Goal: Task Accomplishment & Management: Manage account settings

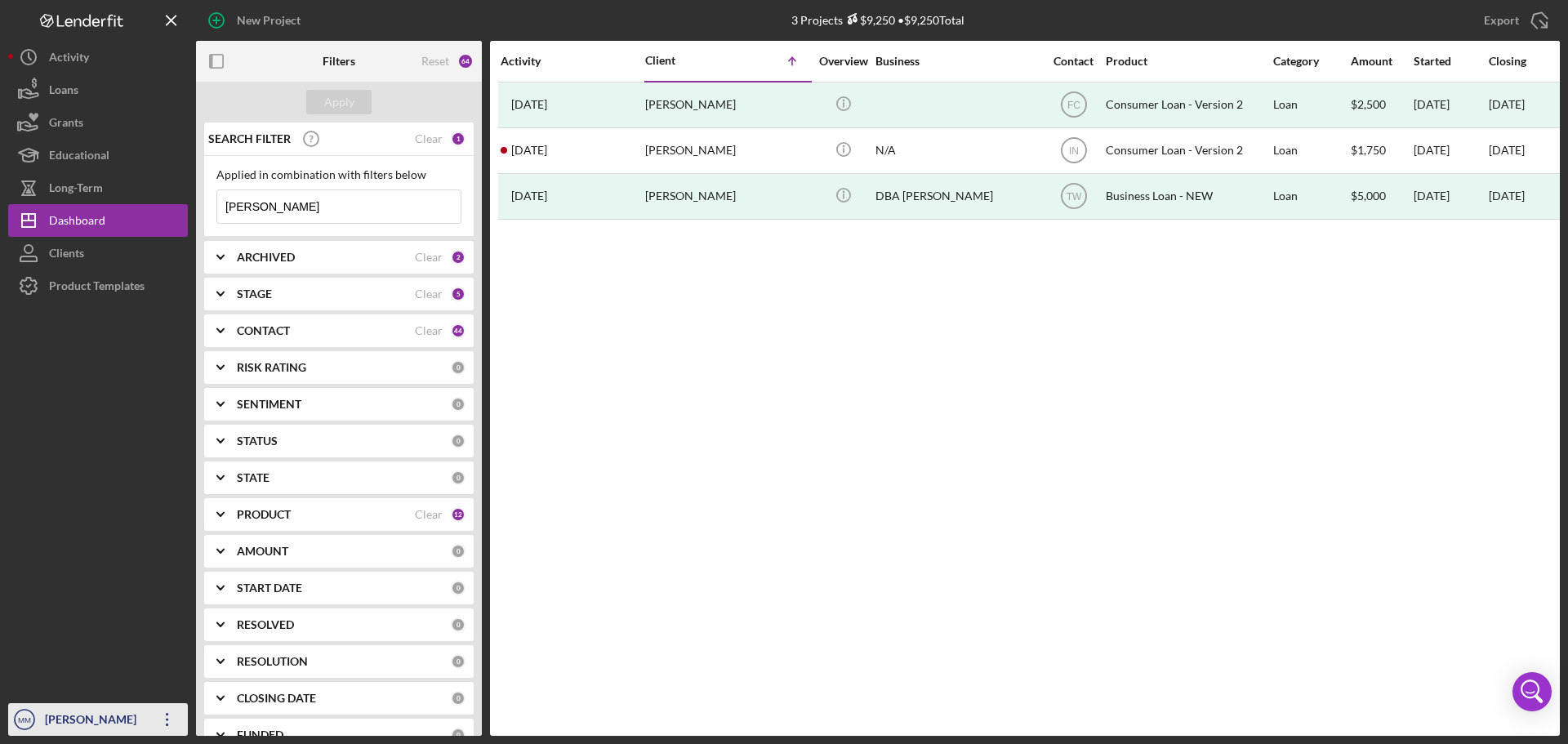
click at [160, 722] on icon "Icon/Overflow" at bounding box center [167, 719] width 41 height 41
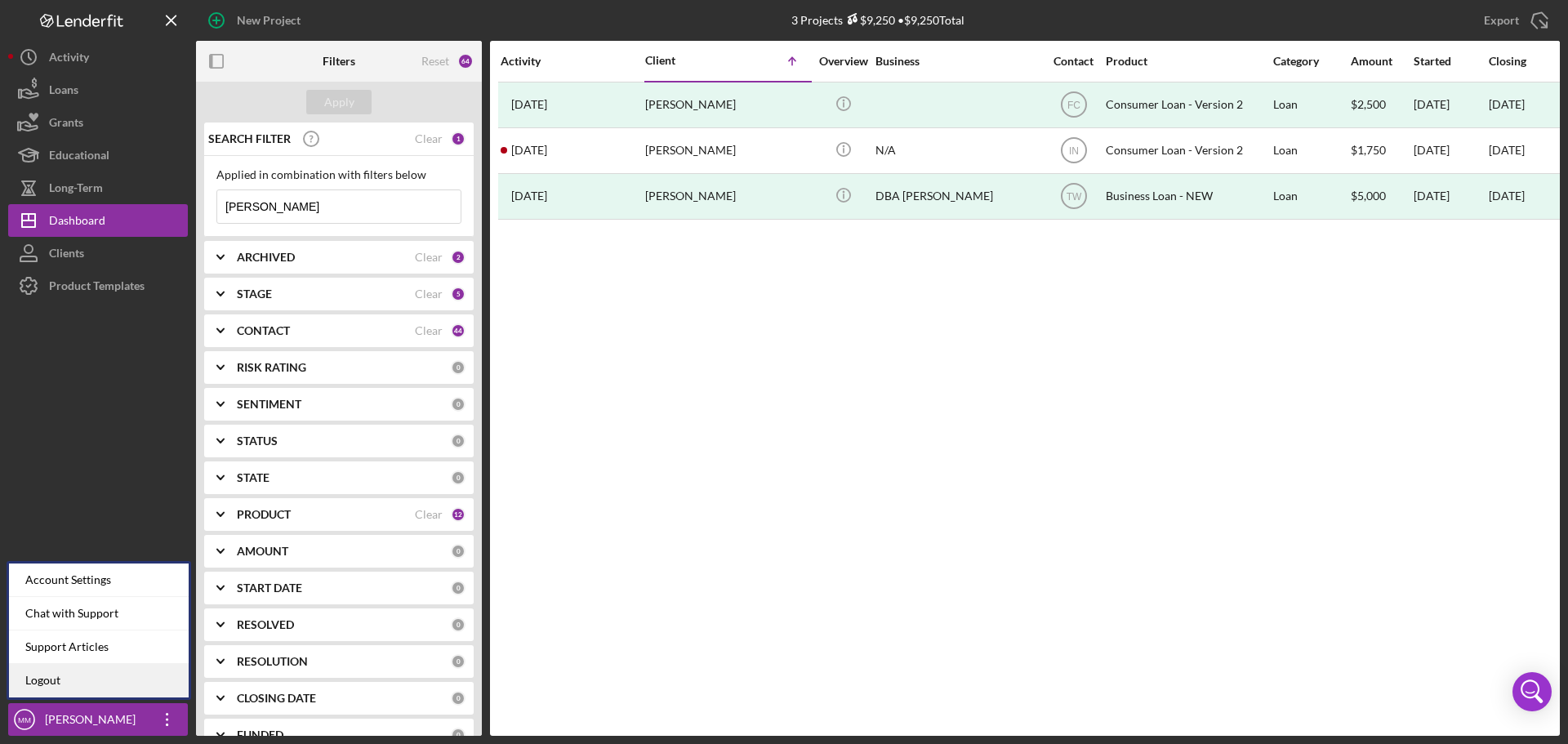
click at [95, 666] on link "Logout" at bounding box center [98, 680] width 180 height 33
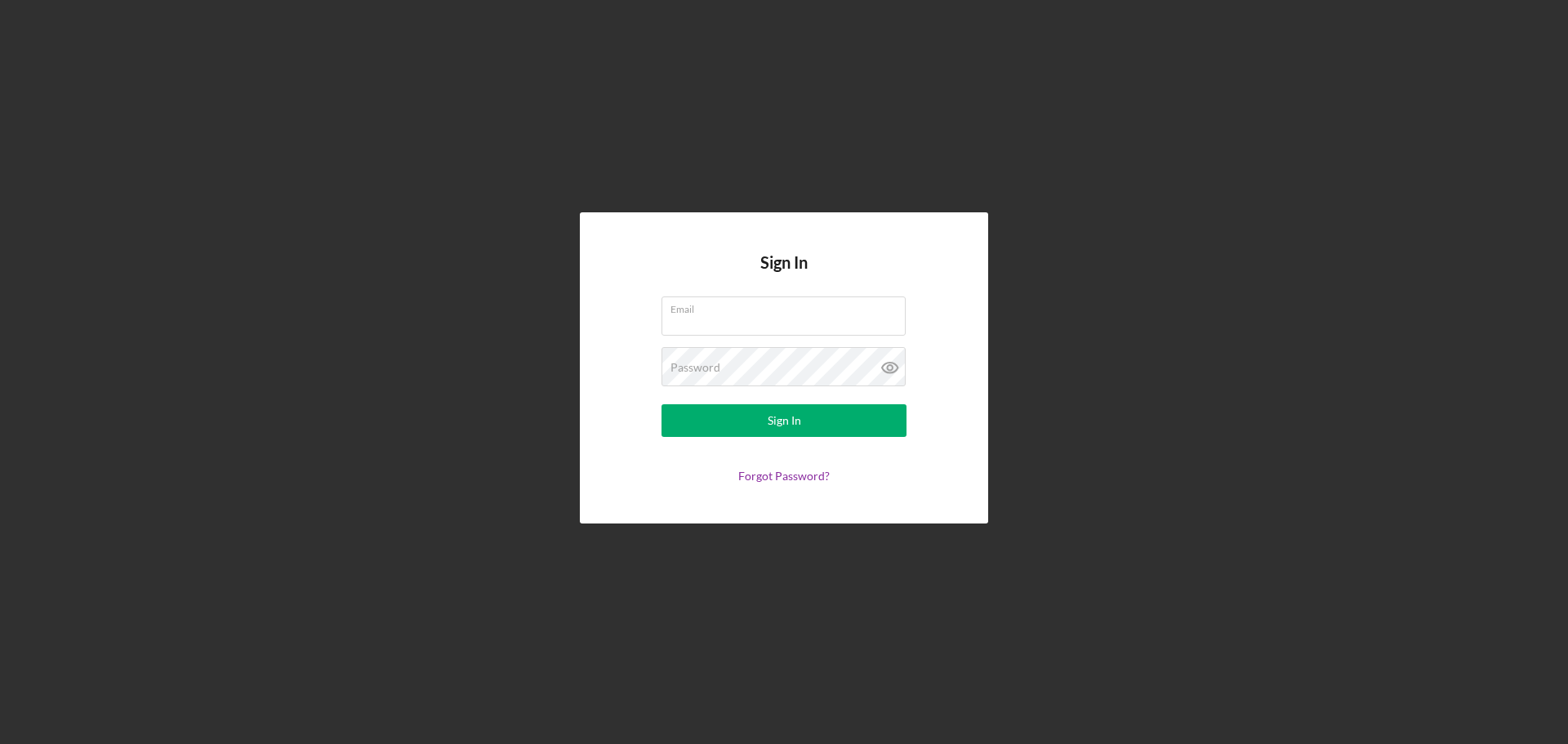
type input "[EMAIL_ADDRESS][DOMAIN_NAME]"
